Goal: Share content

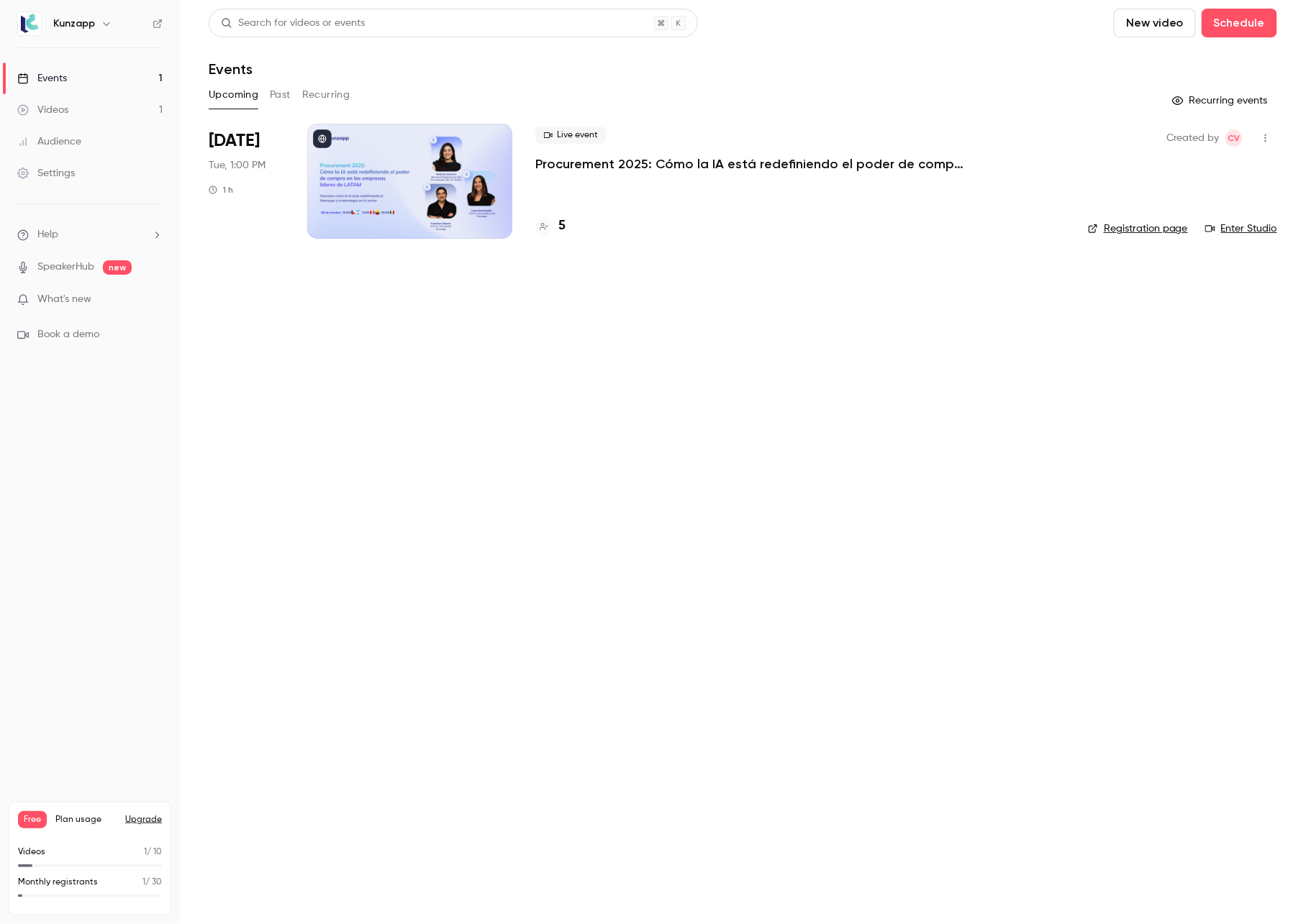
click at [1090, 339] on main "Search for videos or events New video Schedule Events Upcoming Past Recurring R…" at bounding box center [742, 462] width 1126 height 924
click at [84, 305] on span "What's new" at bounding box center [64, 300] width 54 height 15
click at [1010, 595] on div at bounding box center [653, 462] width 1306 height 924
click at [503, 438] on main "Search for videos or events New video Schedule Events Upcoming Past Recurring R…" at bounding box center [742, 462] width 1126 height 924
click at [714, 169] on p "Procurement 2025: Cómo la IA está redefiniendo el poder de compra en las empres…" at bounding box center [751, 164] width 431 height 18
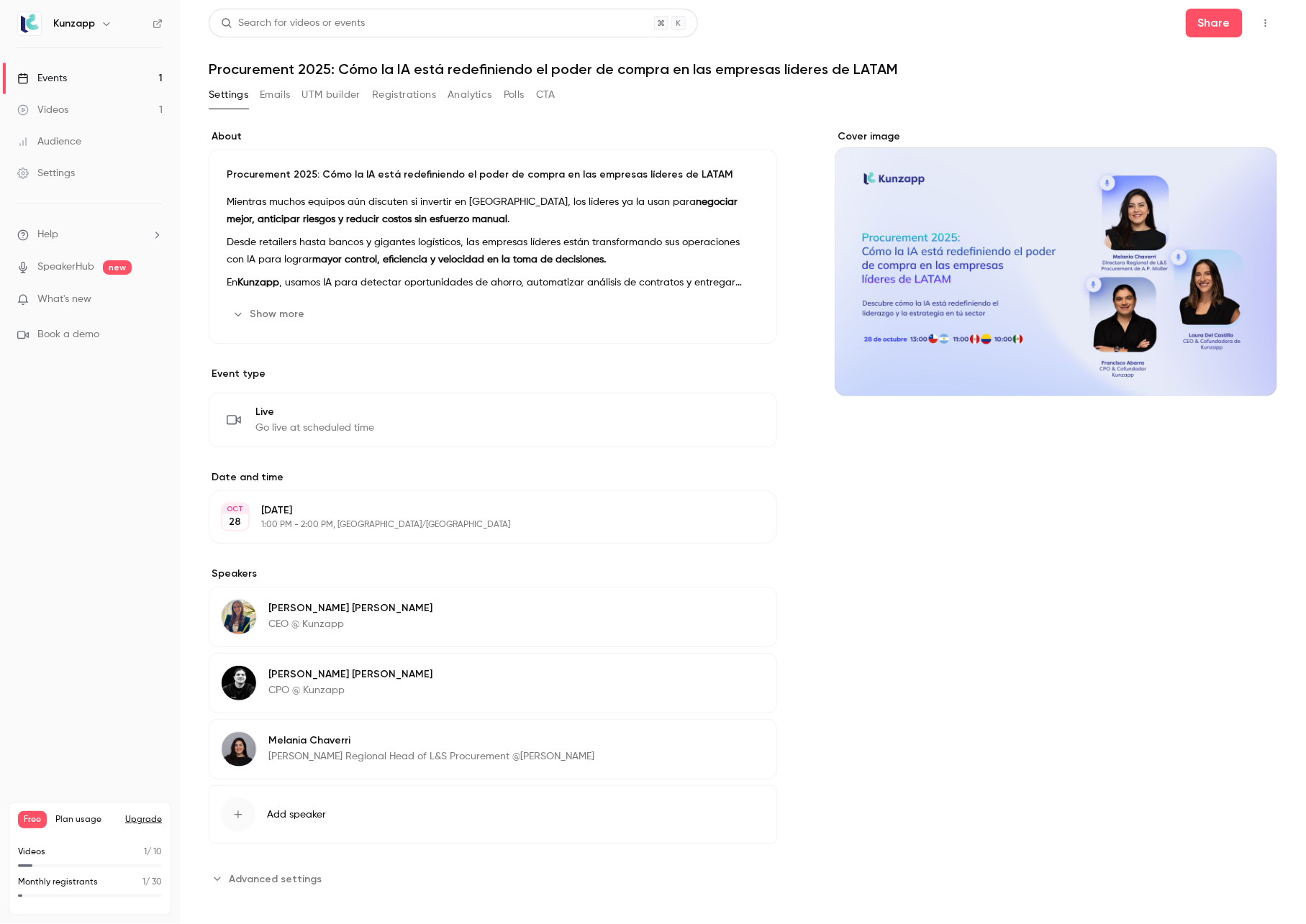
click at [266, 308] on button "Show more" at bounding box center [269, 314] width 87 height 23
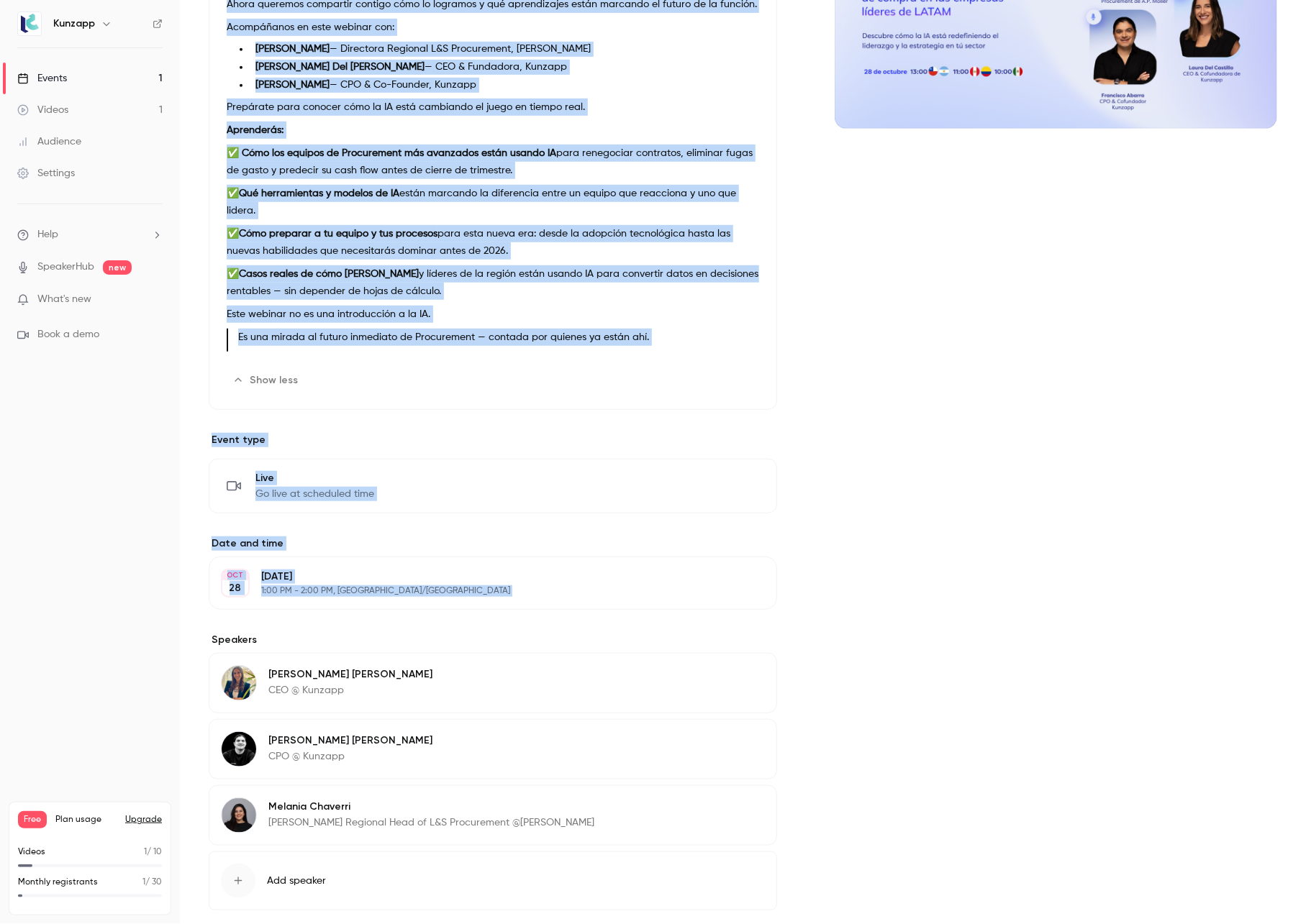
scroll to position [343, 0]
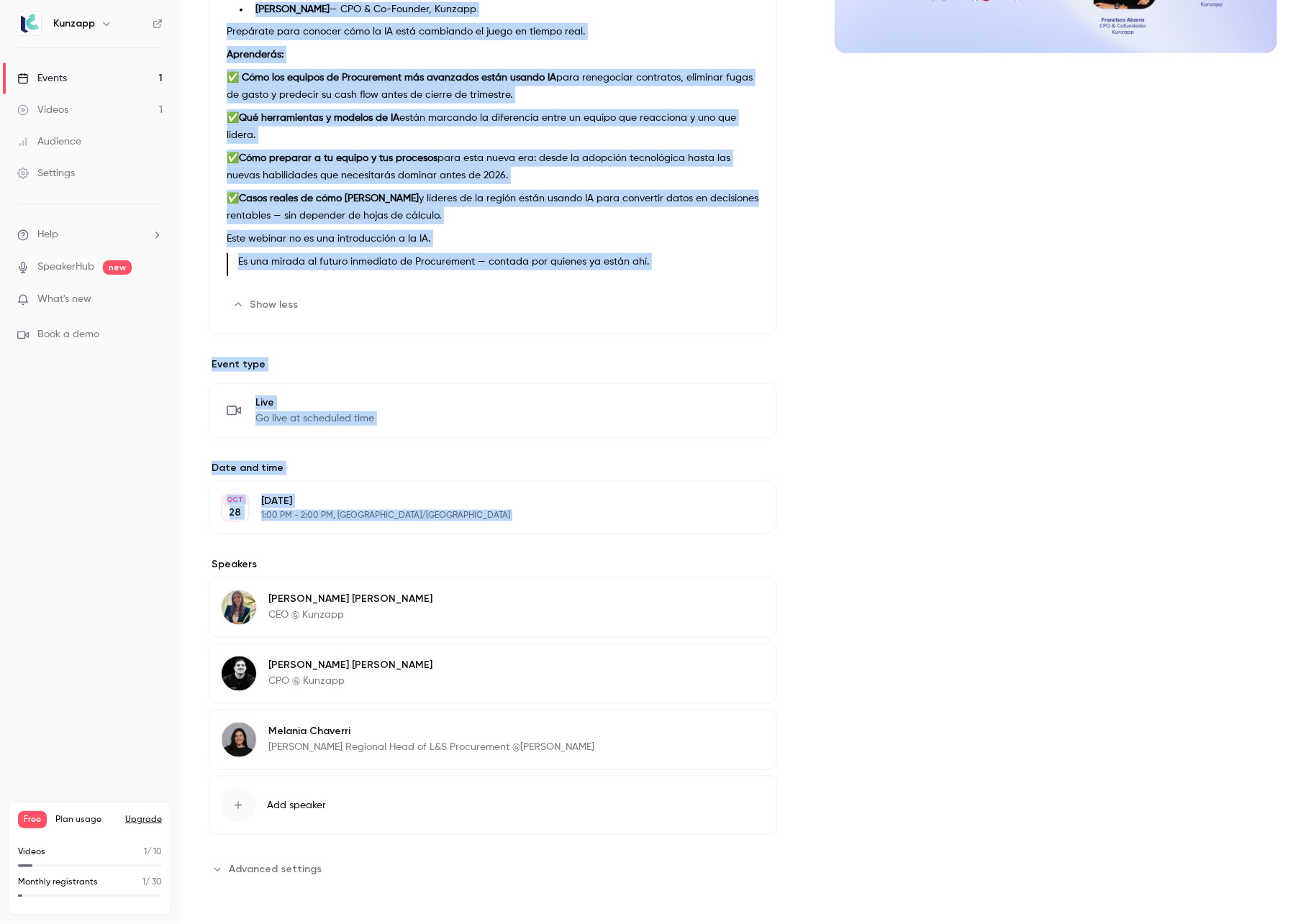
drag, startPoint x: 226, startPoint y: 173, endPoint x: 696, endPoint y: 257, distance: 477.4
click at [696, 257] on div "Procurement 2025: Cómo la IA está redefiniendo el poder de compra en las empres…" at bounding box center [493, 70] width 568 height 528
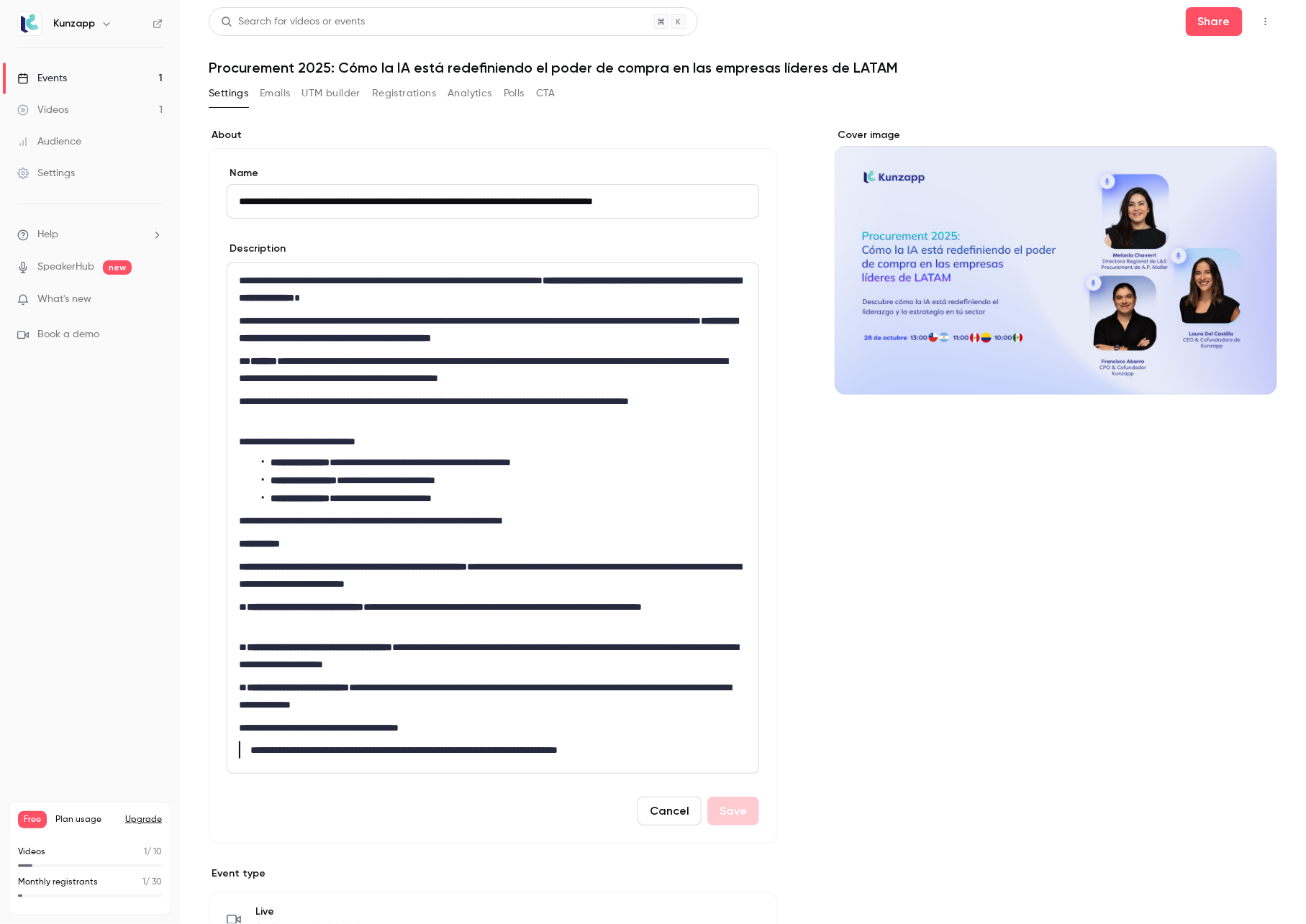
scroll to position [0, 0]
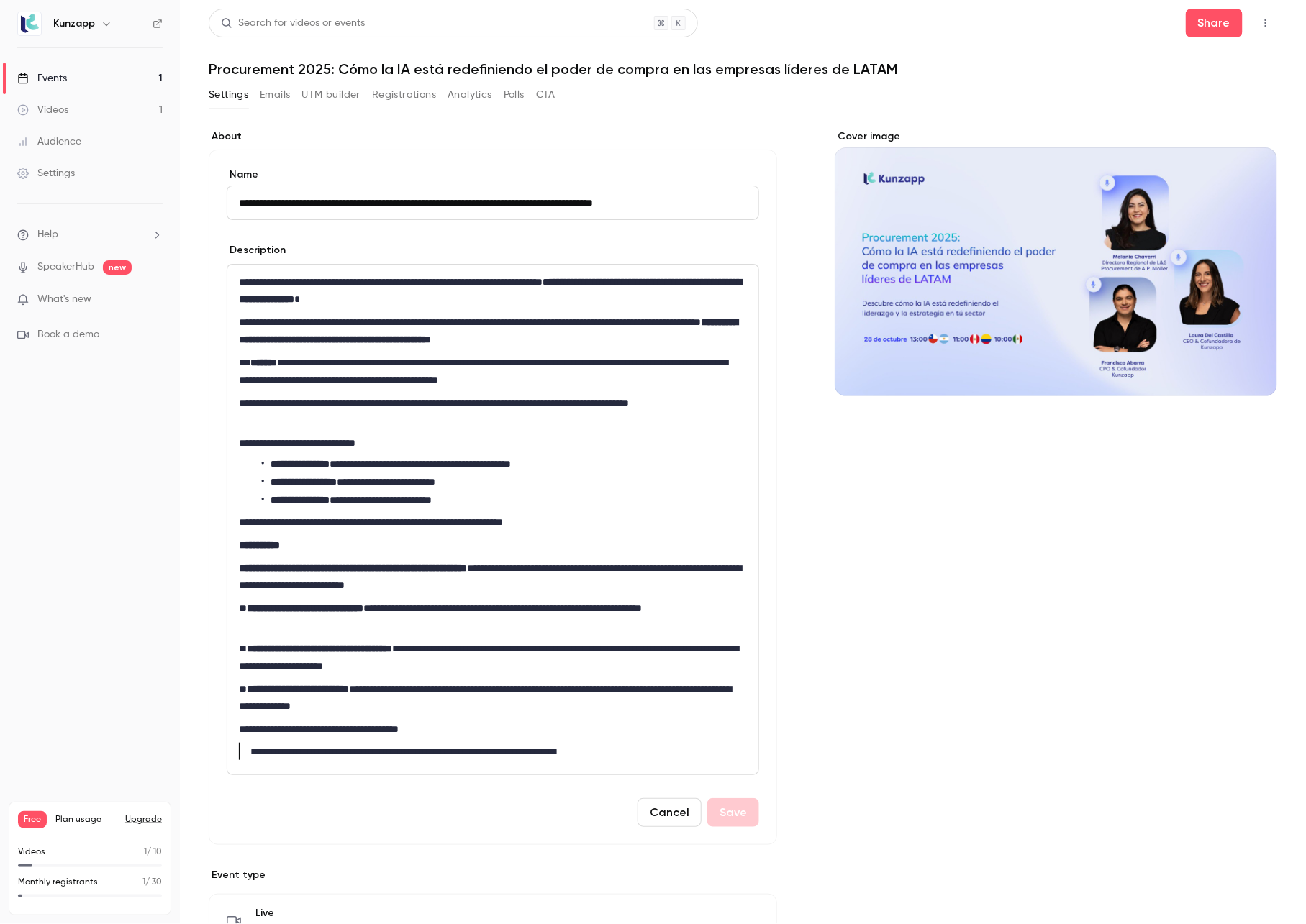
click at [397, 327] on p "**********" at bounding box center [489, 331] width 501 height 34
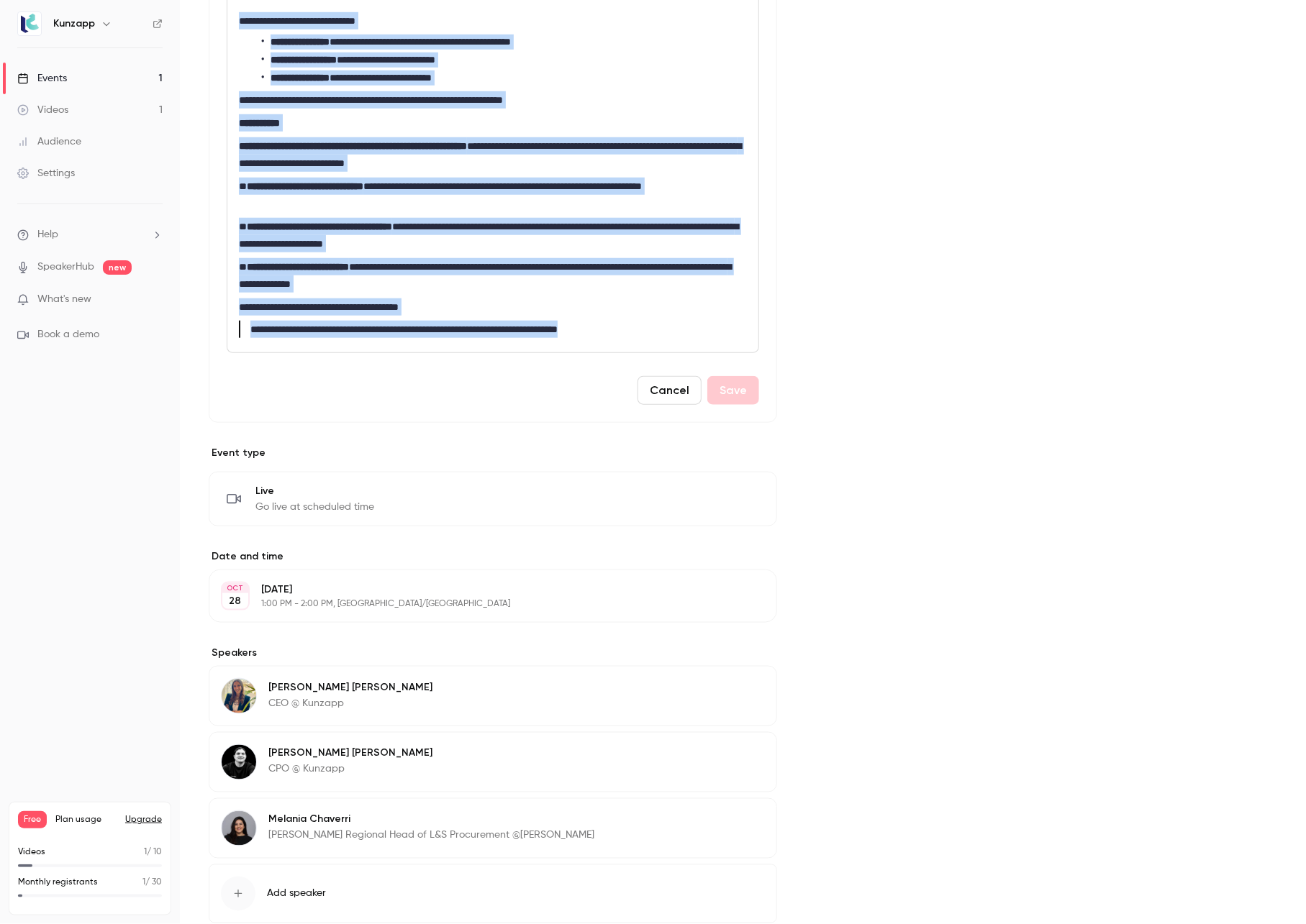
scroll to position [513, 0]
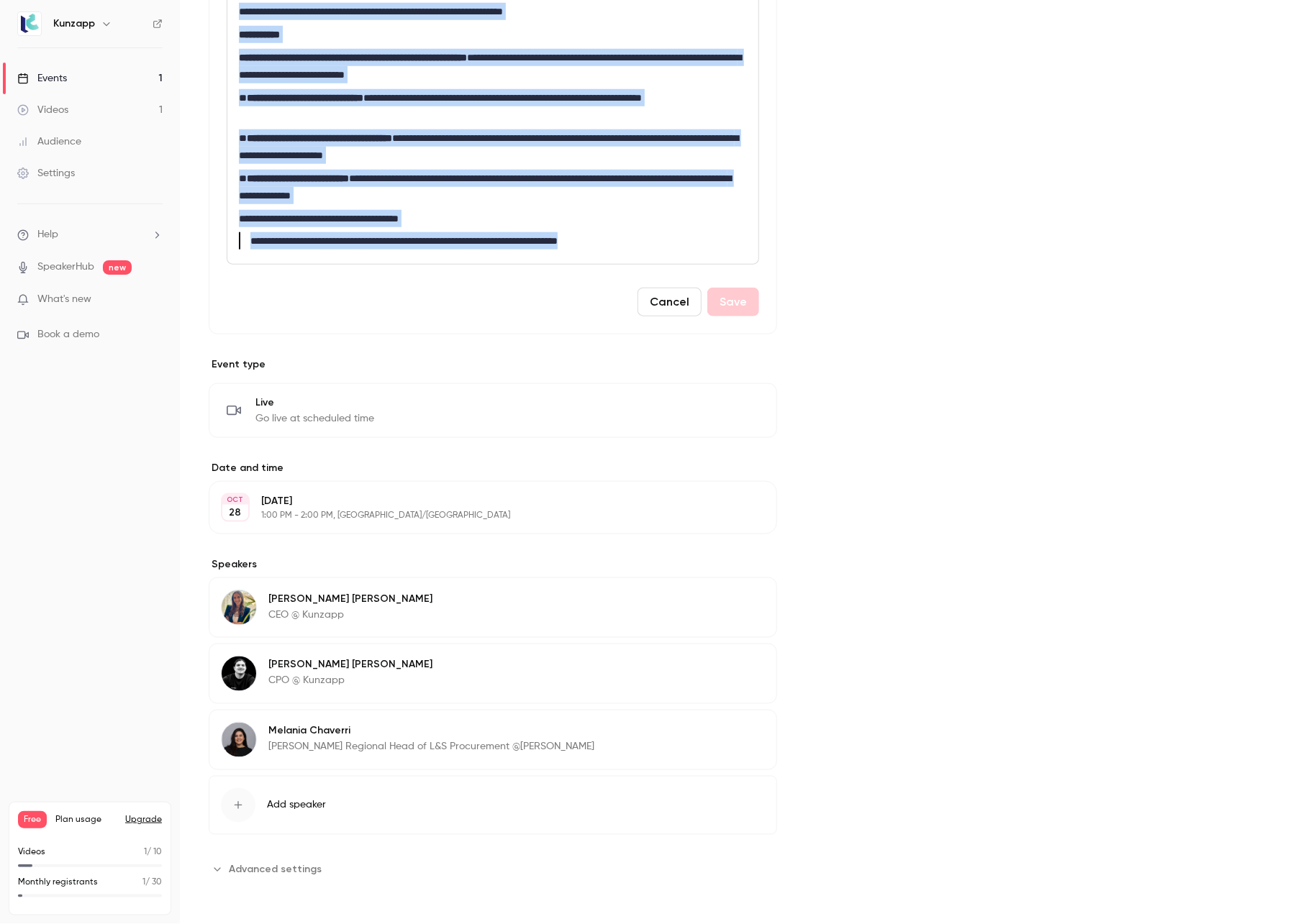
drag, startPoint x: 238, startPoint y: 279, endPoint x: 685, endPoint y: 236, distance: 449.1
click at [685, 236] on div "**********" at bounding box center [493, 9] width 531 height 510
copy div "**********"
click at [900, 386] on div "Cover image" at bounding box center [1055, 250] width 442 height 1262
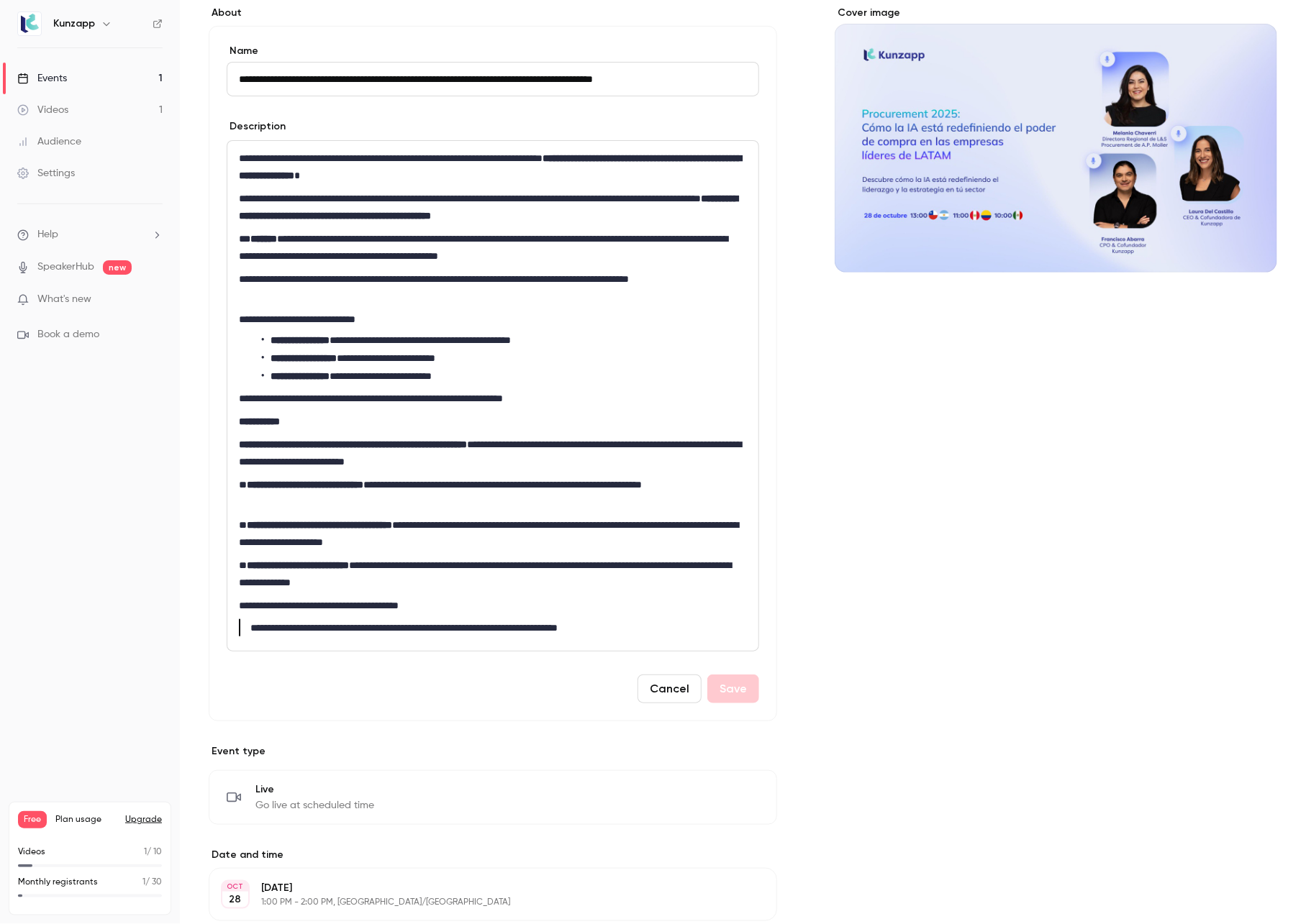
scroll to position [0, 0]
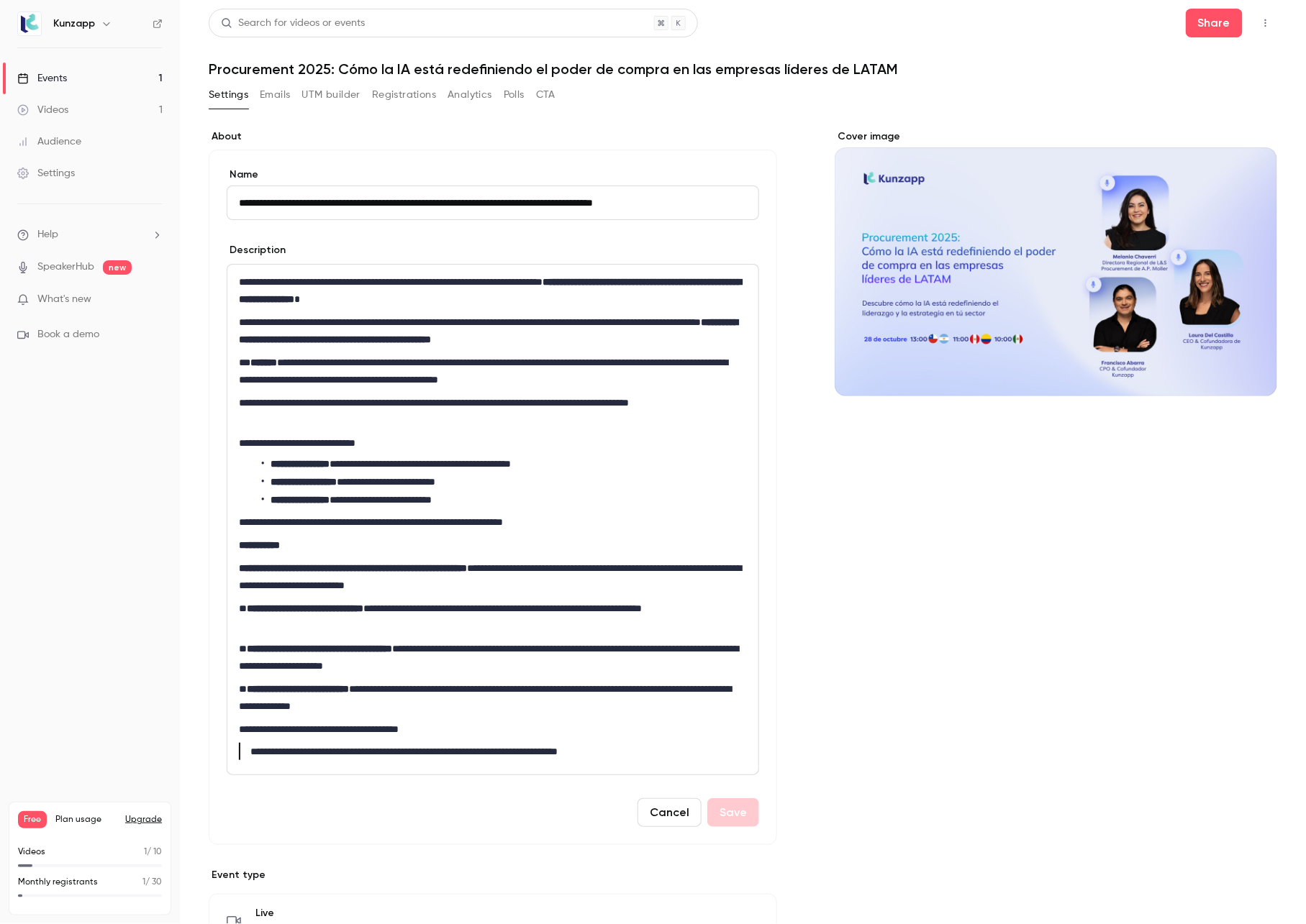
click at [383, 340] on p "**********" at bounding box center [489, 331] width 501 height 34
click at [877, 519] on div "Cover image" at bounding box center [1055, 760] width 442 height 1262
click at [1199, 28] on button "Share" at bounding box center [1214, 22] width 57 height 29
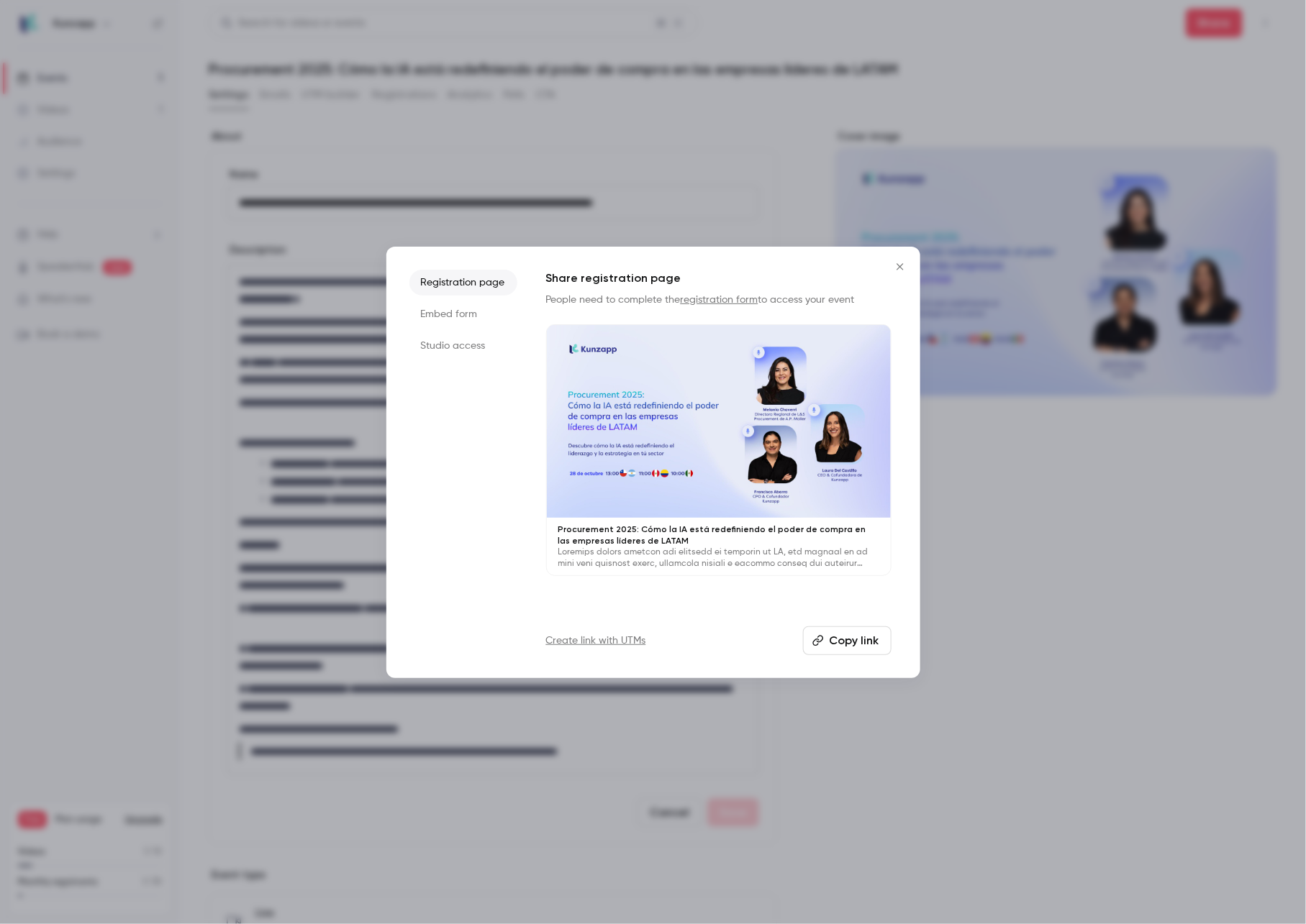
click at [839, 641] on button "Copy link" at bounding box center [847, 641] width 88 height 29
